Goal: Information Seeking & Learning: Understand process/instructions

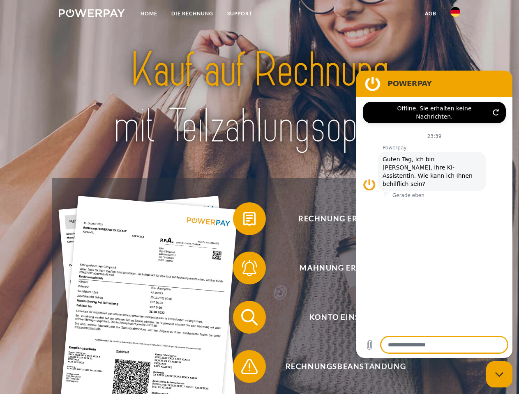
click at [92, 14] on img at bounding box center [92, 13] width 66 height 8
click at [455, 14] on img at bounding box center [455, 12] width 10 height 10
click at [430, 14] on link "agb" at bounding box center [430, 13] width 25 height 15
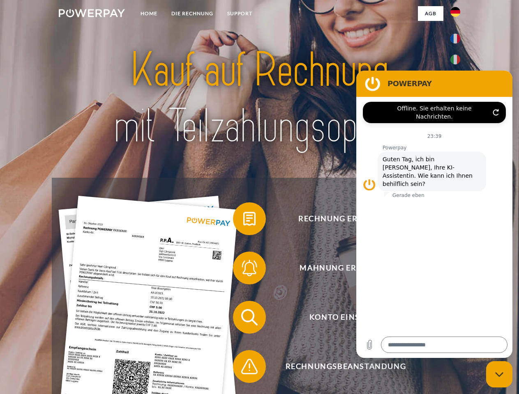
click at [243, 221] on span at bounding box center [236, 218] width 41 height 41
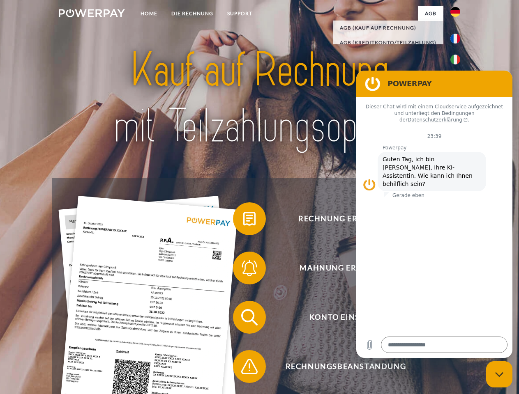
click at [243, 270] on span at bounding box center [236, 268] width 41 height 41
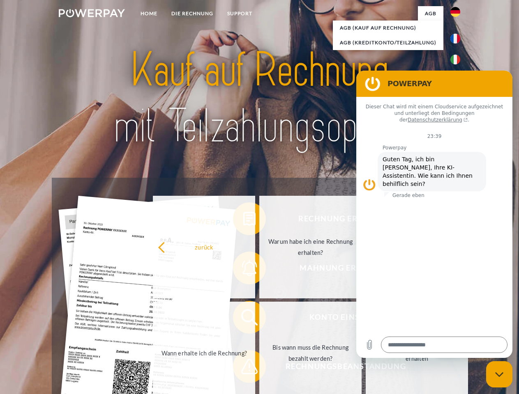
click at [259, 319] on link "Bis wann muss die Rechnung bezahlt werden?" at bounding box center [310, 353] width 102 height 103
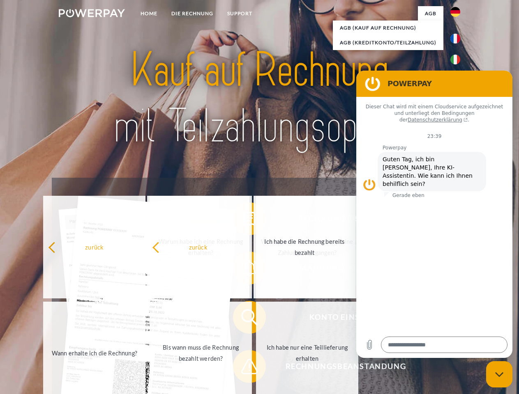
click at [243, 368] on span at bounding box center [236, 366] width 41 height 41
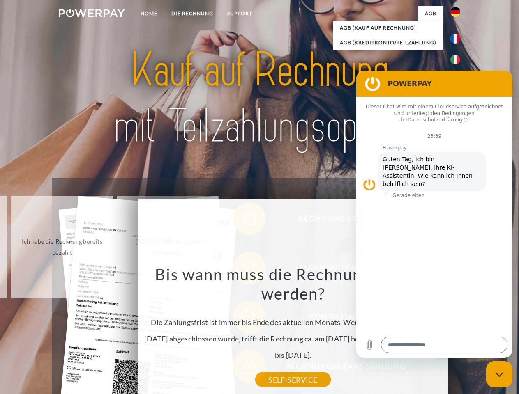
click at [499, 374] on icon "Messaging-Fenster schließen" at bounding box center [499, 374] width 9 height 5
type textarea "*"
